Goal: Check status

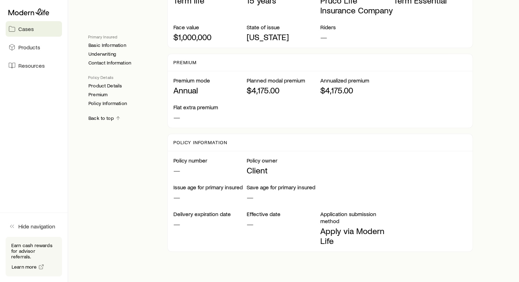
scroll to position [582, 0]
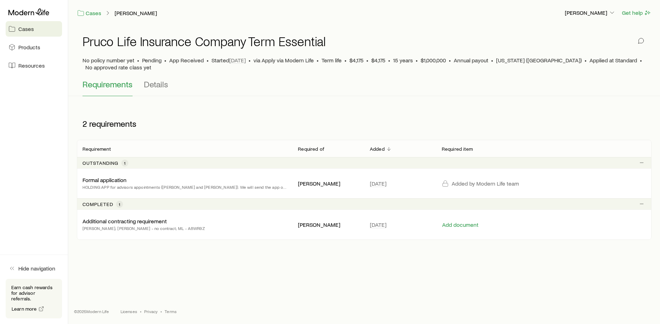
click at [102, 164] on p "Outstanding" at bounding box center [100, 163] width 36 height 6
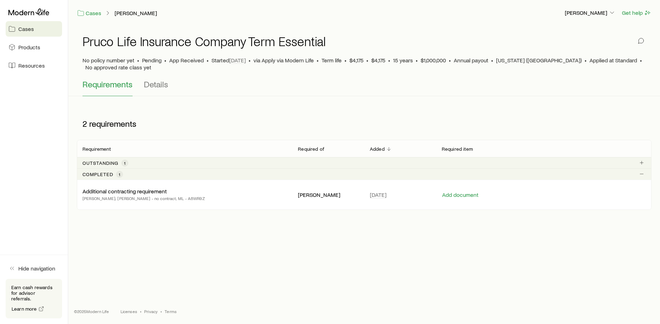
click at [102, 164] on p "Outstanding" at bounding box center [100, 163] width 36 height 6
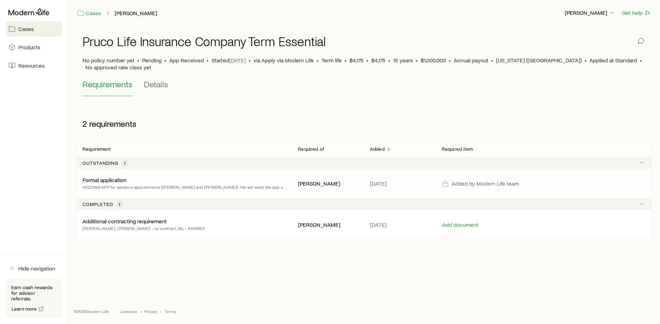
click at [121, 181] on p "Formal application" at bounding box center [104, 180] width 44 height 7
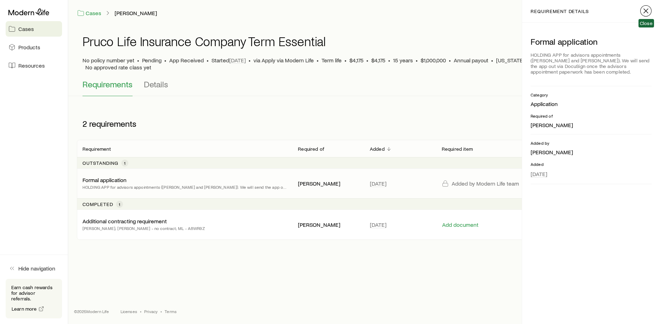
click at [645, 9] on icon "button" at bounding box center [646, 11] width 8 height 8
